Goal: Information Seeking & Learning: Learn about a topic

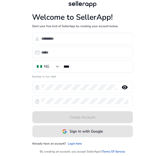
click at [59, 129] on span at bounding box center [83, 131] width 100 height 13
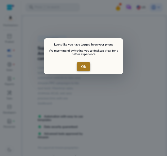
click at [82, 65] on span "Ok" at bounding box center [83, 67] width 5 height 6
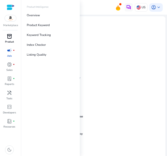
click at [12, 38] on div "inventory_2" at bounding box center [9, 36] width 12 height 7
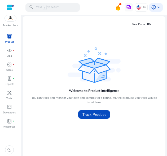
click at [10, 23] on div "Marketplace" at bounding box center [10, 13] width 21 height 27
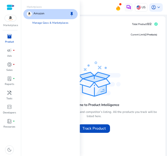
click at [10, 19] on img at bounding box center [10, 18] width 11 height 6
click at [48, 12] on div "Amazon keep" at bounding box center [50, 14] width 54 height 10
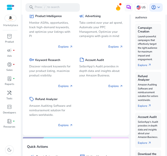
scroll to position [95, 0]
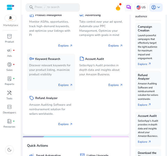
click at [55, 59] on h5 "Keyword Research" at bounding box center [47, 58] width 25 height 3
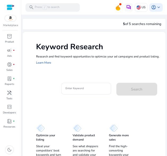
drag, startPoint x: 55, startPoint y: 59, endPoint x: 63, endPoint y: 62, distance: 8.1
drag, startPoint x: 63, startPoint y: 62, endPoint x: 80, endPoint y: 92, distance: 35.1
click at [80, 91] on input "Enter Keyword" at bounding box center [86, 88] width 41 height 6
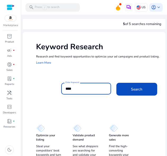
type input "****"
click at [117, 83] on button "Search" at bounding box center [137, 89] width 41 height 13
